Goal: Navigation & Orientation: Find specific page/section

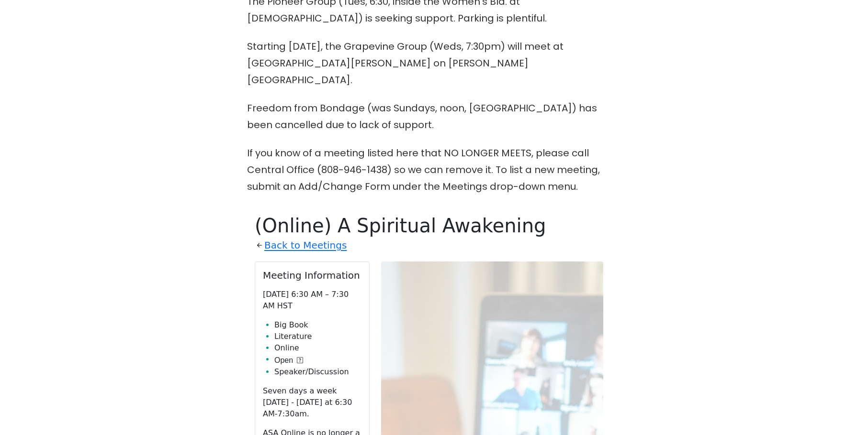
scroll to position [330, 0]
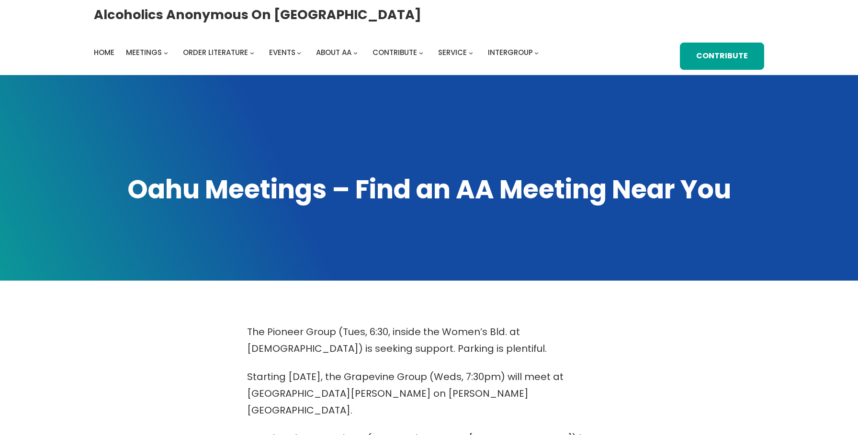
scroll to position [650, 0]
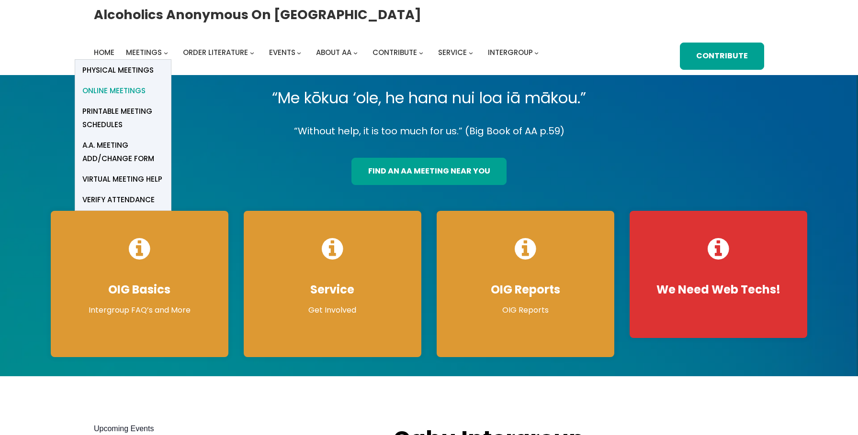
click at [128, 89] on span "Online Meetings" at bounding box center [113, 90] width 63 height 13
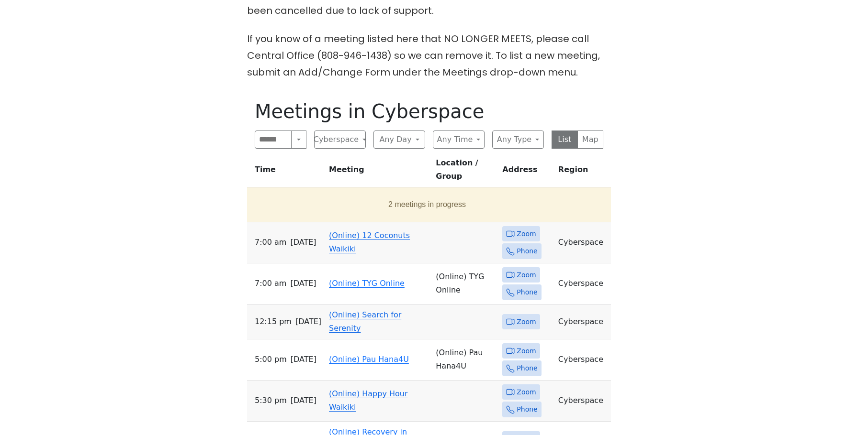
scroll to position [448, 0]
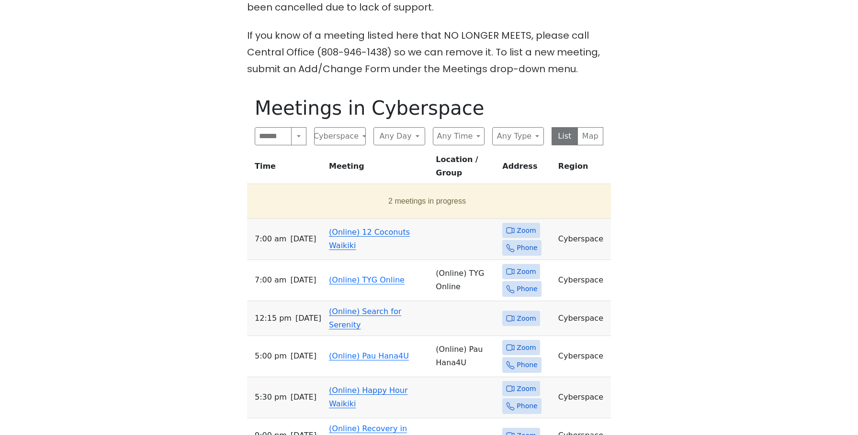
click at [340, 228] on link "(Online) 12 Coconuts Waikiki" at bounding box center [369, 239] width 81 height 22
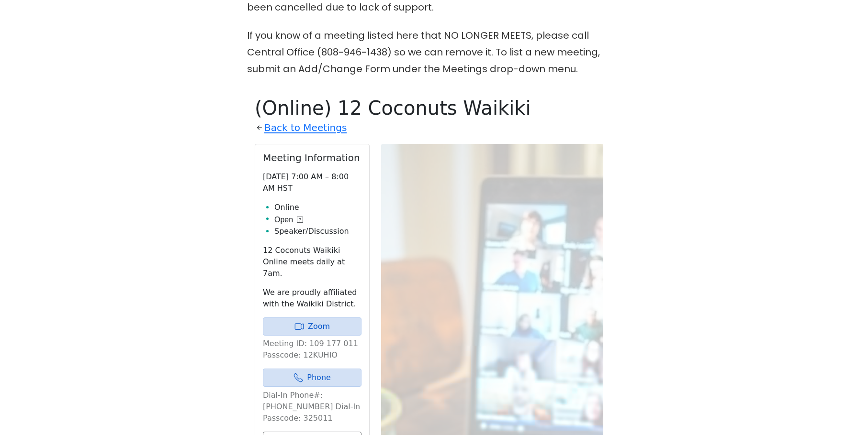
scroll to position [520, 0]
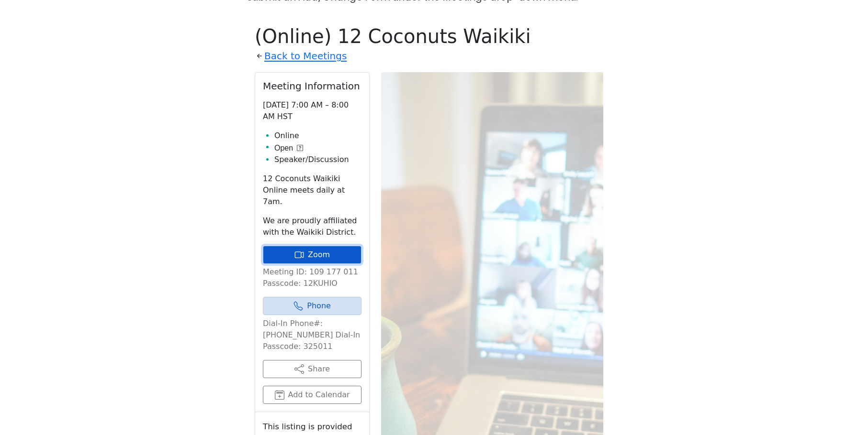
click at [314, 246] on link "Zoom" at bounding box center [312, 255] width 99 height 18
